Goal: Transaction & Acquisition: Purchase product/service

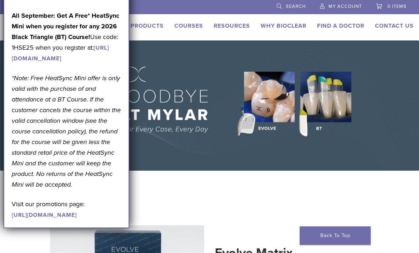
click at [109, 76] on div "September Promotions are Here! Last Day (9/3) to take advantage of our [DATE] D…" at bounding box center [66, 69] width 109 height 302
click at [196, 70] on img at bounding box center [209, 105] width 419 height 130
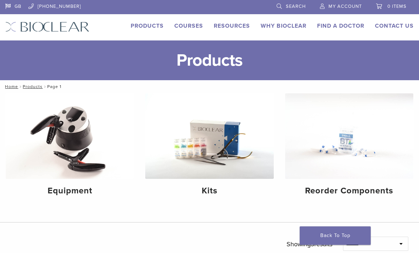
click at [152, 28] on link "Products" at bounding box center [147, 25] width 33 height 7
click at [286, 10] on link "Search" at bounding box center [291, 5] width 29 height 11
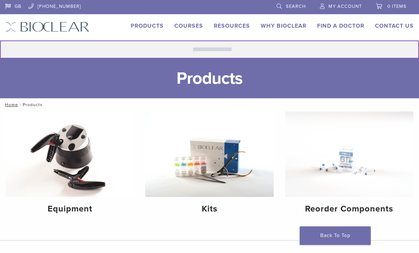
click at [211, 53] on input "Search for:" at bounding box center [209, 49] width 419 height 18
type input "**********"
click at [0, 40] on button "Search" at bounding box center [0, 40] width 0 height 0
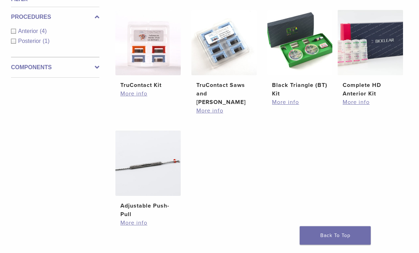
scroll to position [116, 0]
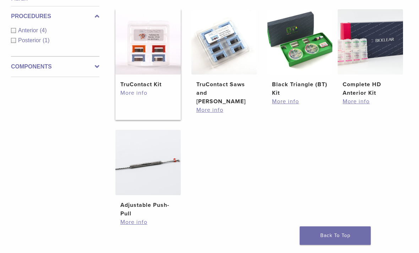
click at [140, 97] on link "More info" at bounding box center [147, 93] width 55 height 9
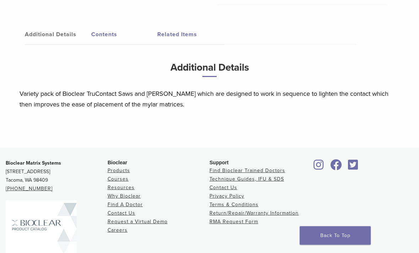
scroll to position [280, 0]
